Goal: Information Seeking & Learning: Learn about a topic

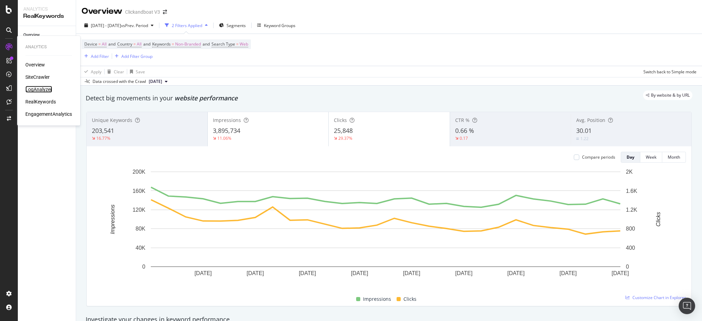
click at [37, 89] on div "LogAnalyzer" at bounding box center [38, 89] width 27 height 7
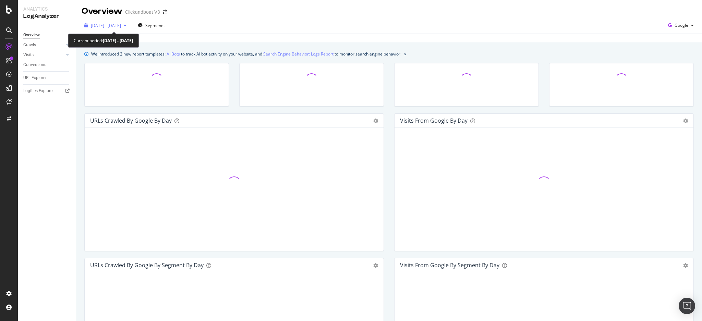
click at [121, 25] on span "[DATE] - [DATE]" at bounding box center [106, 26] width 30 height 6
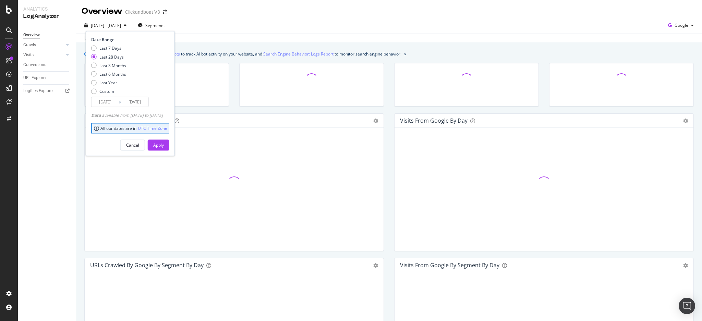
click at [117, 54] on div "Last 28 Days" at bounding box center [111, 57] width 24 height 6
click at [139, 143] on div "Cancel" at bounding box center [132, 145] width 13 height 6
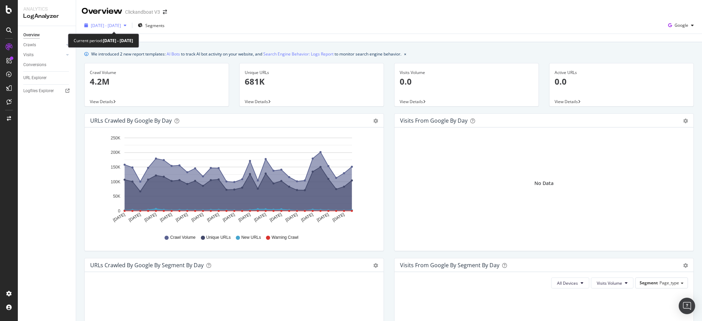
click at [106, 31] on button "[DATE] - [DATE]" at bounding box center [106, 25] width 48 height 11
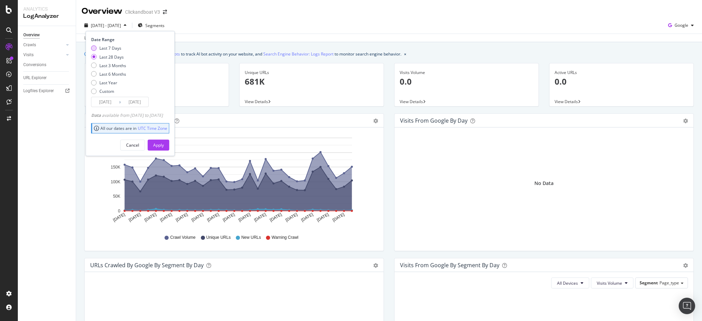
click at [112, 50] on div "Last 7 Days" at bounding box center [110, 48] width 22 height 6
type input "[DATE]"
click at [164, 144] on div "Apply" at bounding box center [158, 145] width 11 height 6
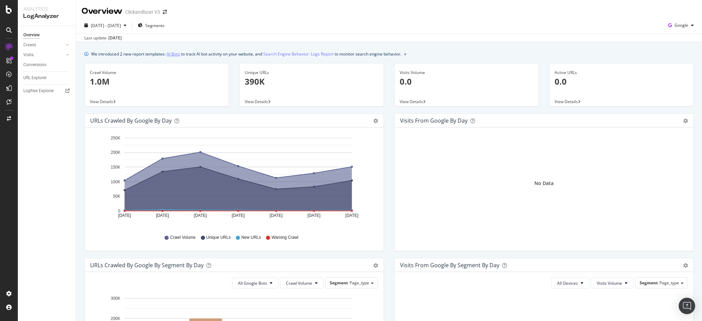
click at [172, 54] on link "AI Bots" at bounding box center [173, 53] width 13 height 7
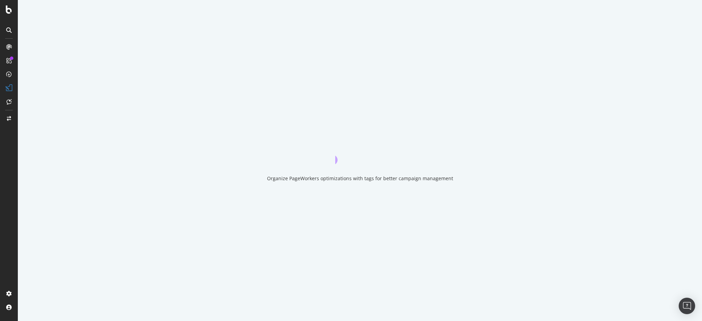
click at [358, 99] on div "Organize PageWorkers optimizations with tags for better campaign management" at bounding box center [360, 160] width 684 height 321
drag, startPoint x: 358, startPoint y: 99, endPoint x: 284, endPoint y: -56, distance: 171.2
click at [284, 0] on html "Organize PageWorkers optimizations with tags for better campaign management" at bounding box center [351, 160] width 702 height 321
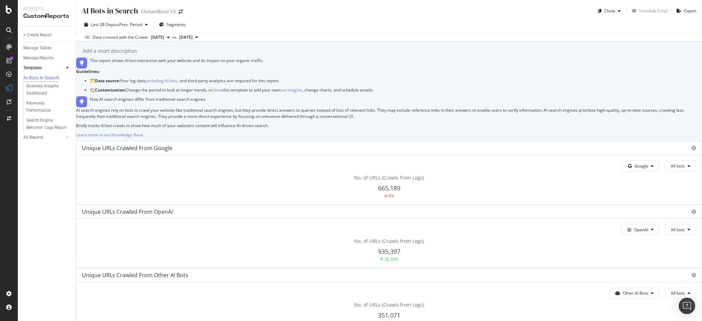
click at [185, 59] on div "AI Bots in Search AI Bots in Search Clickandboat V3 Clone Schedule Email Export…" at bounding box center [389, 160] width 626 height 321
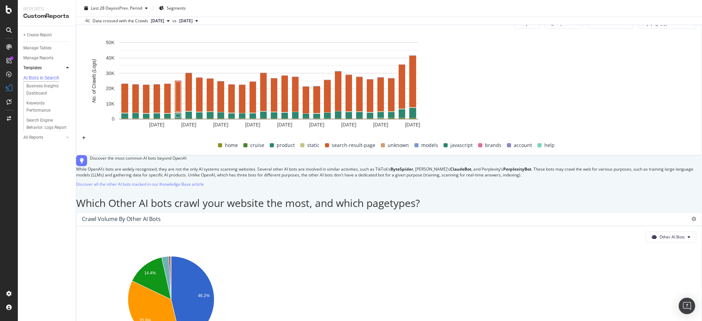
scroll to position [967, 0]
